Goal: Information Seeking & Learning: Learn about a topic

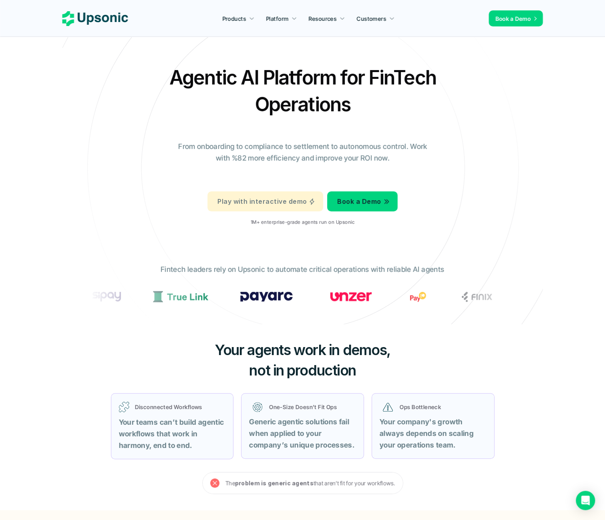
click at [261, 206] on p "Play with interactive demo" at bounding box center [261, 202] width 89 height 12
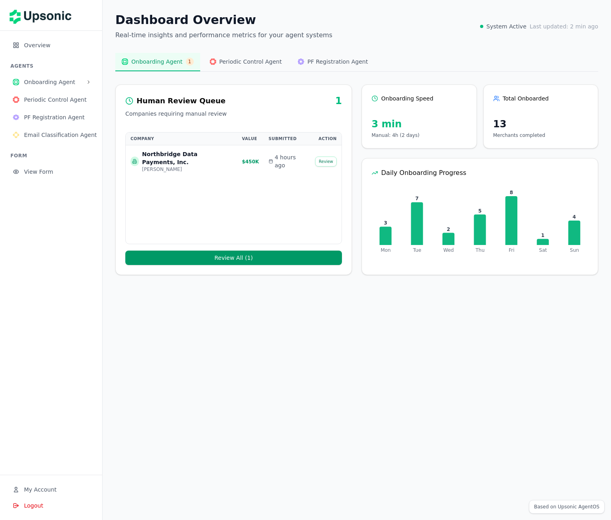
click at [235, 257] on button "Review All ( 1 )" at bounding box center [233, 257] width 216 height 14
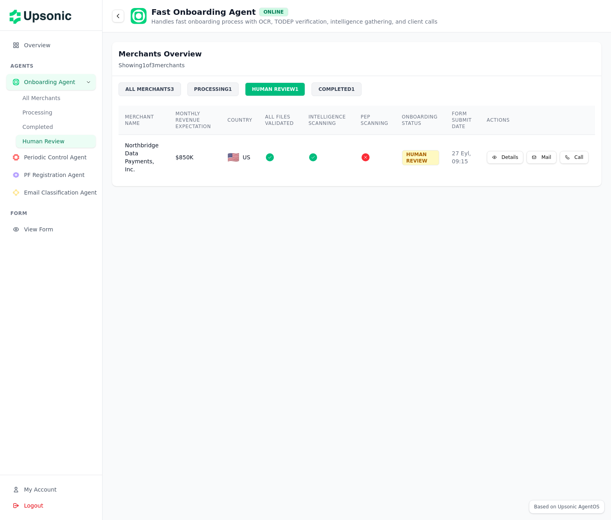
click at [262, 90] on div "HUMAN REVIEW 1" at bounding box center [275, 89] width 60 height 14
click at [244, 155] on span "US" at bounding box center [246, 157] width 8 height 8
click at [271, 155] on icon at bounding box center [269, 157] width 5 height 5
drag, startPoint x: 334, startPoint y: 153, endPoint x: 466, endPoint y: 159, distance: 131.4
click at [336, 154] on td at bounding box center [328, 157] width 52 height 45
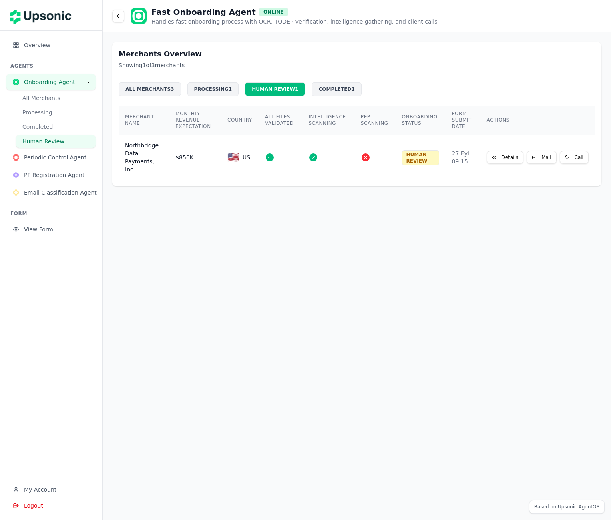
click at [512, 152] on button "Details" at bounding box center [505, 157] width 37 height 13
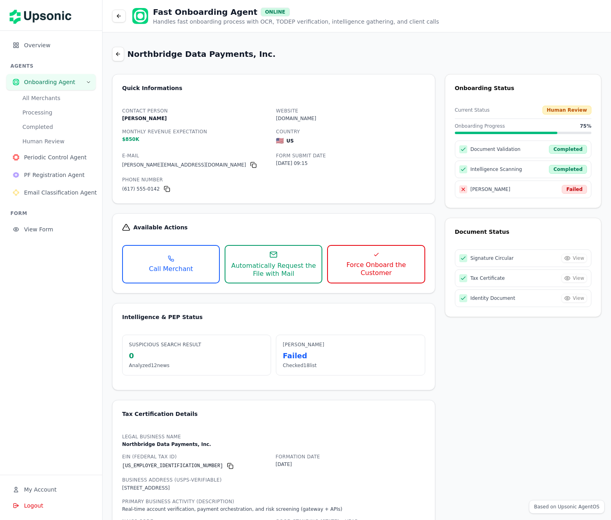
click at [550, 150] on div "Completed" at bounding box center [568, 149] width 38 height 9
click at [194, 271] on button "Call Merchant" at bounding box center [171, 264] width 98 height 38
click at [365, 260] on button "Force Onboard the Customer" at bounding box center [376, 264] width 98 height 38
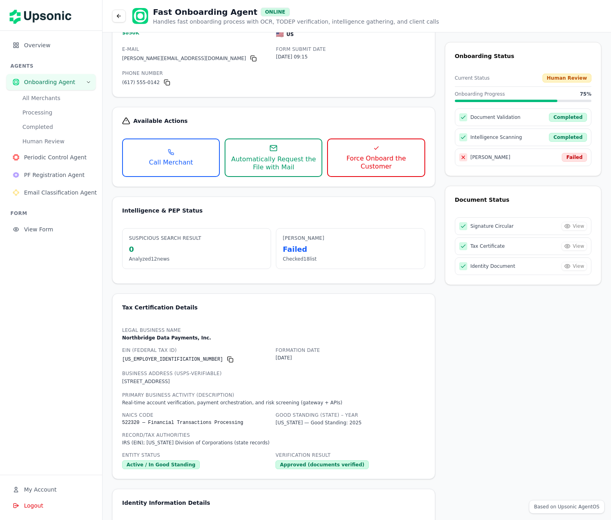
scroll to position [200, 0]
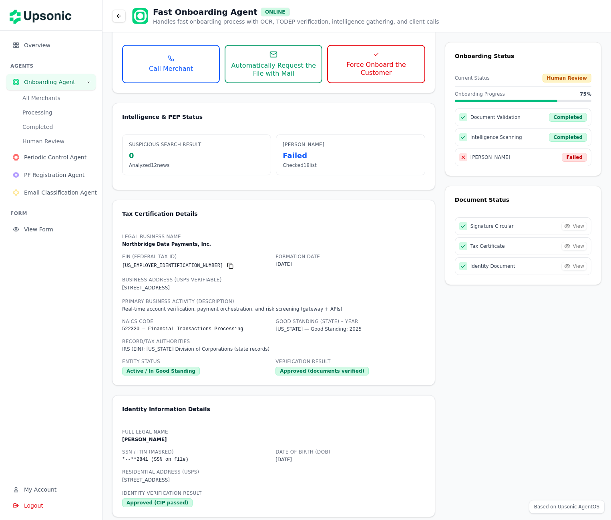
click at [54, 98] on button "All Merchants" at bounding box center [56, 98] width 80 height 13
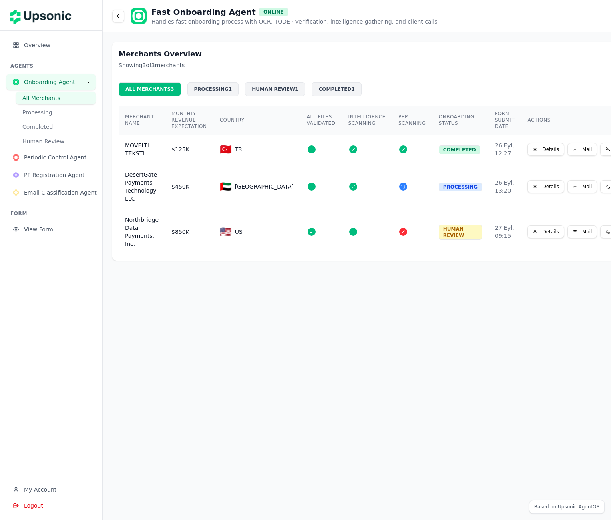
click at [50, 116] on button "Processing" at bounding box center [56, 112] width 80 height 13
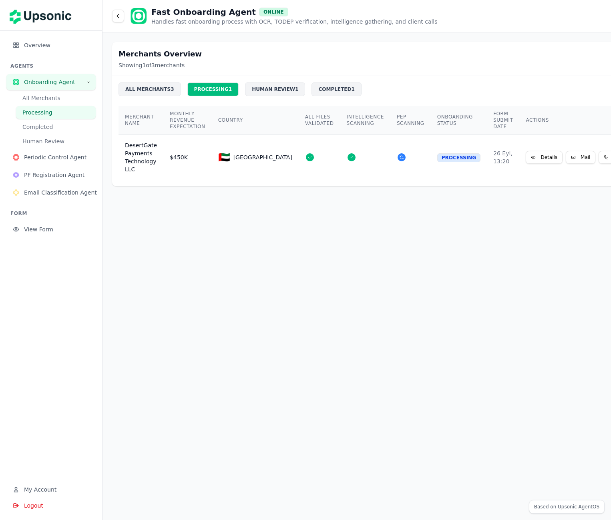
click at [49, 129] on button "Completed" at bounding box center [56, 126] width 80 height 13
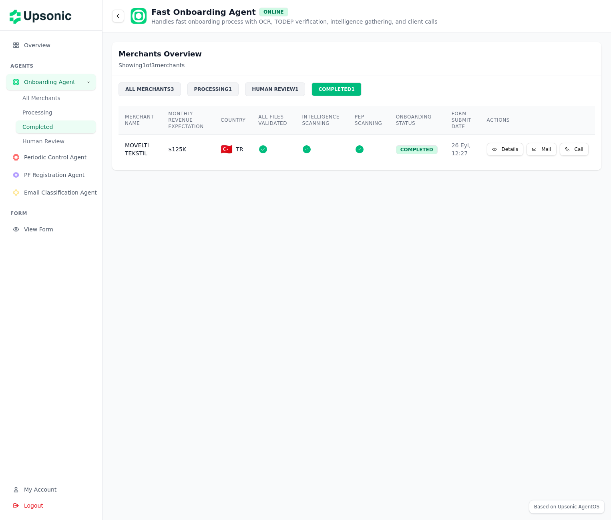
click at [50, 141] on button "Human Review" at bounding box center [56, 141] width 80 height 13
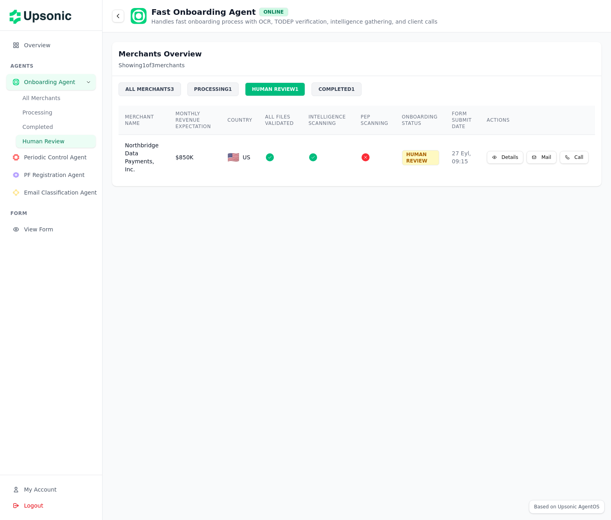
click at [41, 15] on img at bounding box center [43, 15] width 67 height 22
click at [110, 17] on div "Fast Onboarding Agent ONLINE Handles fast onboarding process with OCR, TODEP ve…" at bounding box center [356, 16] width 508 height 32
click at [118, 17] on icon at bounding box center [118, 16] width 2 height 4
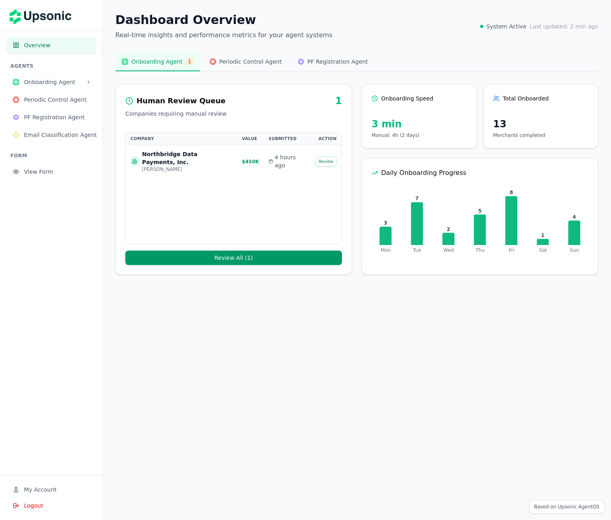
click at [52, 137] on span "Email Classification Agent" at bounding box center [60, 135] width 73 height 8
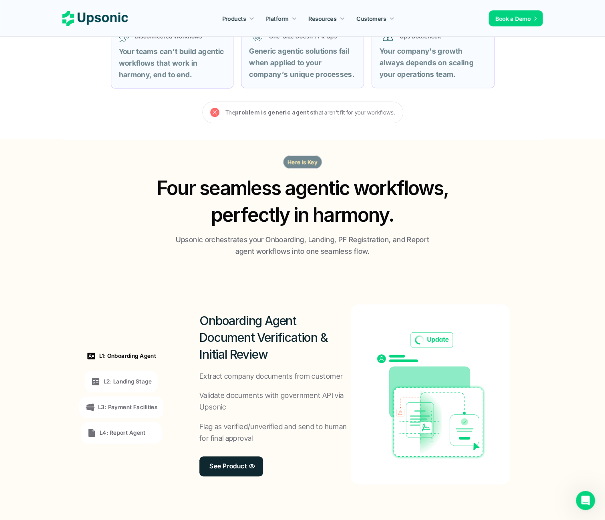
scroll to position [480, 0]
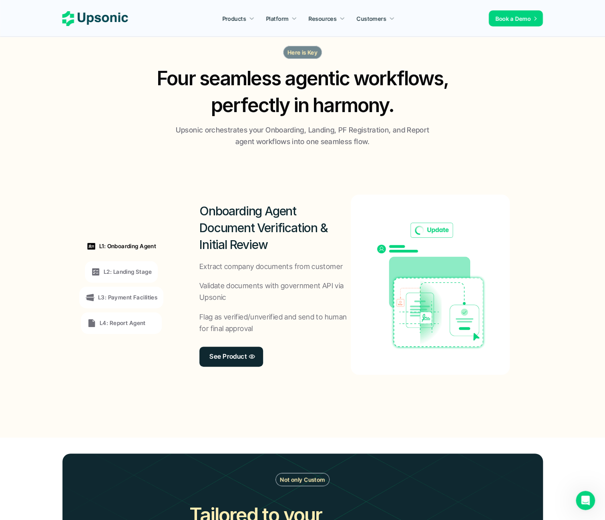
click at [131, 269] on p "L2: Landing Stage" at bounding box center [128, 271] width 48 height 8
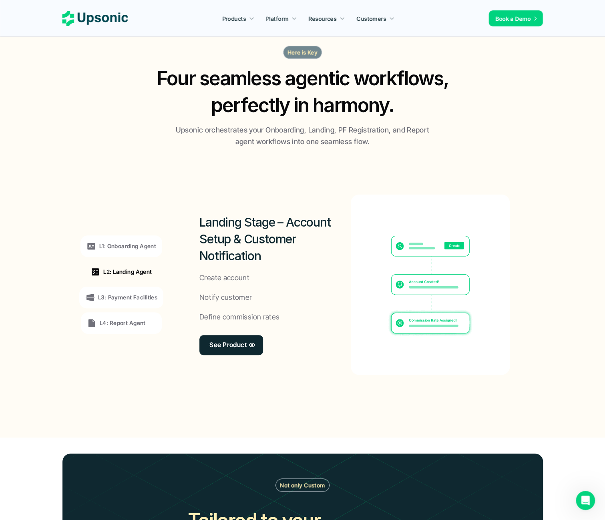
click at [135, 294] on p "L3: Payment Facilities" at bounding box center [127, 297] width 59 height 8
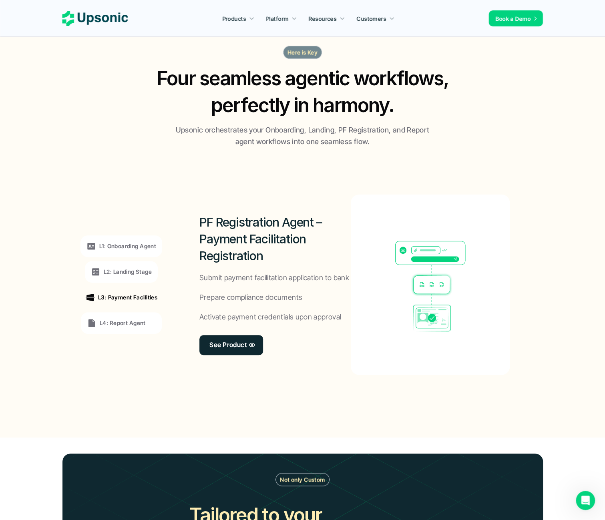
click at [137, 324] on p "L4: Report Agent" at bounding box center [123, 322] width 46 height 8
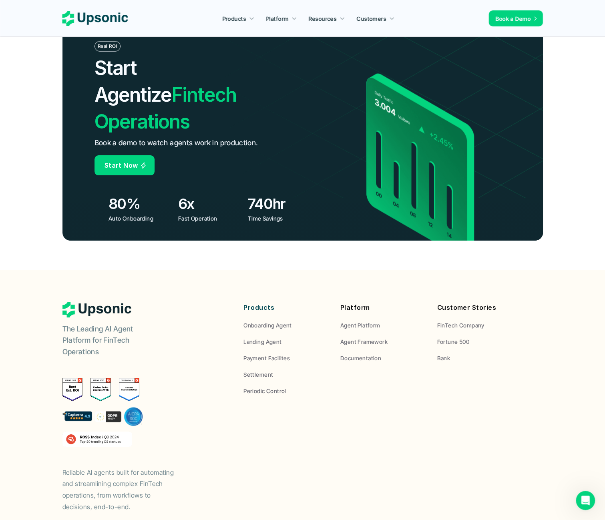
scroll to position [2817, 0]
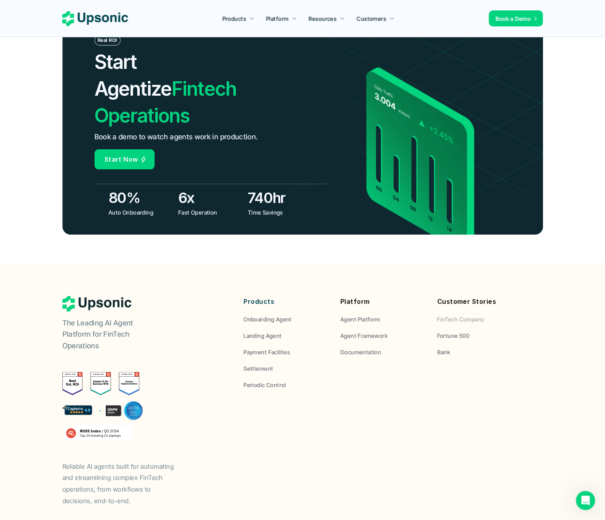
click at [464, 315] on p "FinTech Company" at bounding box center [460, 319] width 47 height 8
click at [467, 315] on p "FinTech Company" at bounding box center [460, 319] width 47 height 8
click at [450, 331] on p "Fortune 500" at bounding box center [453, 335] width 32 height 8
click at [448, 348] on p "Bank" at bounding box center [443, 352] width 13 height 8
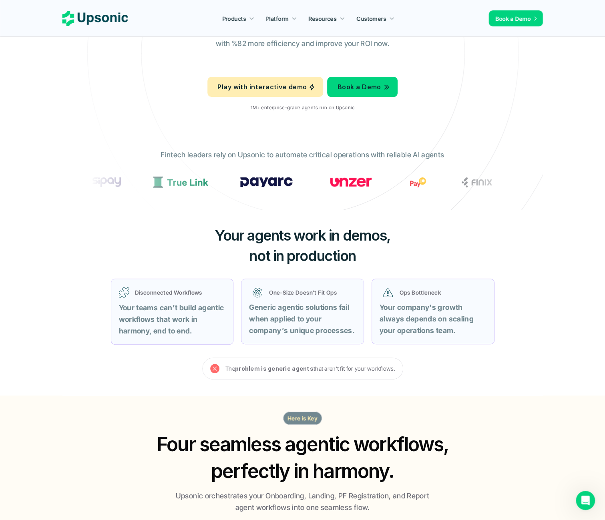
scroll to position [0, 0]
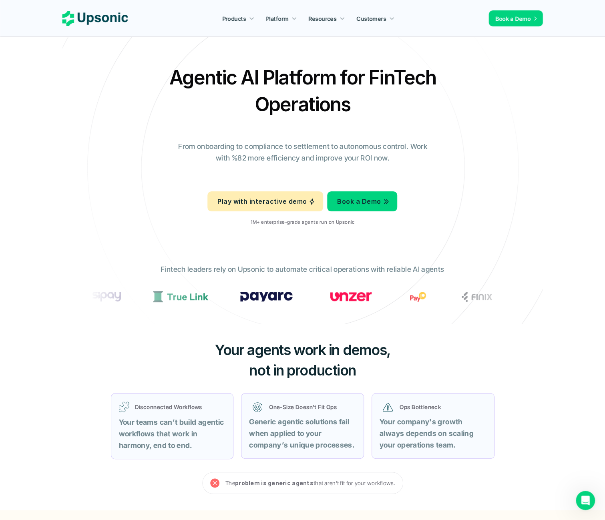
drag, startPoint x: 404, startPoint y: 152, endPoint x: 317, endPoint y: 153, distance: 86.4
click at [317, 153] on p "From onboarding to compliance to settlement to autonomous control. Work with %8…" at bounding box center [302, 152] width 260 height 23
click at [407, 163] on p "From onboarding to compliance to settlement to autonomous control. Work with %8…" at bounding box center [302, 152] width 260 height 23
drag, startPoint x: 401, startPoint y: 162, endPoint x: 209, endPoint y: 166, distance: 192.1
click at [209, 166] on div "Agentic AI Platform for FinTech Operations From onboarding to compliance to set…" at bounding box center [302, 148] width 468 height 168
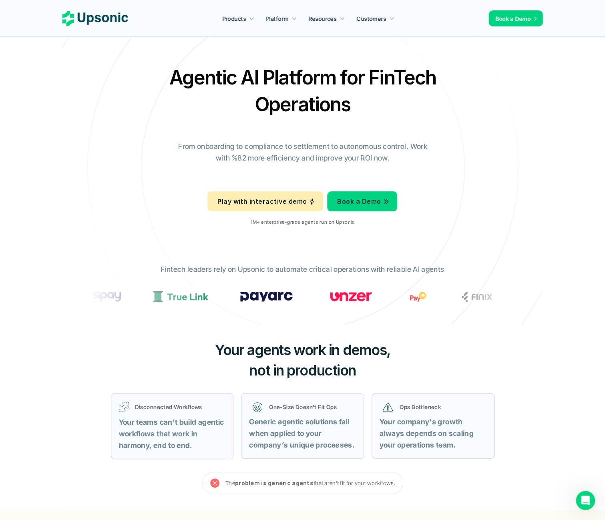
click at [319, 148] on p "From onboarding to compliance to settlement to autonomous control. Work with %8…" at bounding box center [302, 152] width 260 height 23
drag, startPoint x: 176, startPoint y: 146, endPoint x: 439, endPoint y: 145, distance: 262.9
click at [439, 145] on div "Agentic AI Platform for FinTech Operations From onboarding to compliance to set…" at bounding box center [302, 148] width 468 height 168
click at [394, 163] on p "From onboarding to compliance to settlement to autonomous control. Work with %8…" at bounding box center [302, 152] width 260 height 23
drag, startPoint x: 430, startPoint y: 145, endPoint x: 294, endPoint y: 145, distance: 136.4
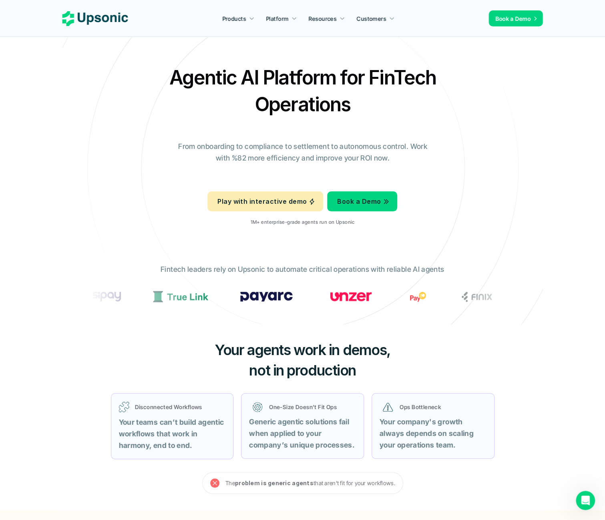
click at [294, 145] on p "From onboarding to compliance to settlement to autonomous control. Work with %8…" at bounding box center [302, 152] width 260 height 23
drag, startPoint x: 294, startPoint y: 145, endPoint x: 443, endPoint y: 144, distance: 148.8
click at [443, 144] on div "Agentic AI Platform for FinTech Operations From onboarding to compliance to set…" at bounding box center [302, 148] width 468 height 168
click at [414, 146] on p "From onboarding to compliance to settlement to autonomous control. Work with %8…" at bounding box center [302, 152] width 260 height 23
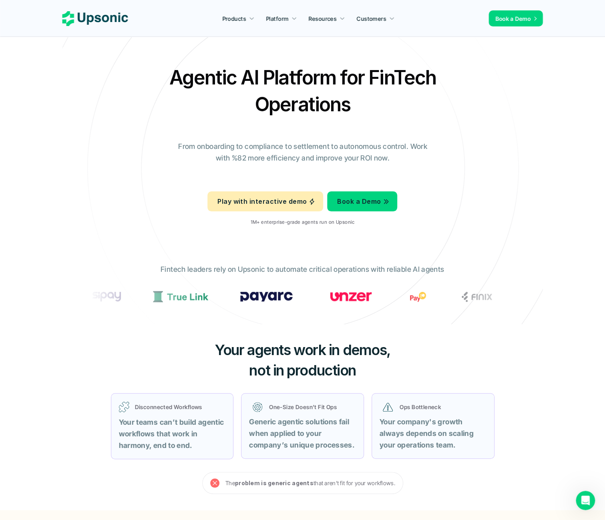
drag, startPoint x: 427, startPoint y: 147, endPoint x: 306, endPoint y: 148, distance: 120.4
click at [306, 148] on p "From onboarding to compliance to settlement to autonomous control. Work with %8…" at bounding box center [302, 152] width 260 height 23
click at [326, 139] on div "Agentic AI Platform for FinTech Operations From onboarding to compliance to set…" at bounding box center [302, 148] width 468 height 168
